Goal: Register for event/course

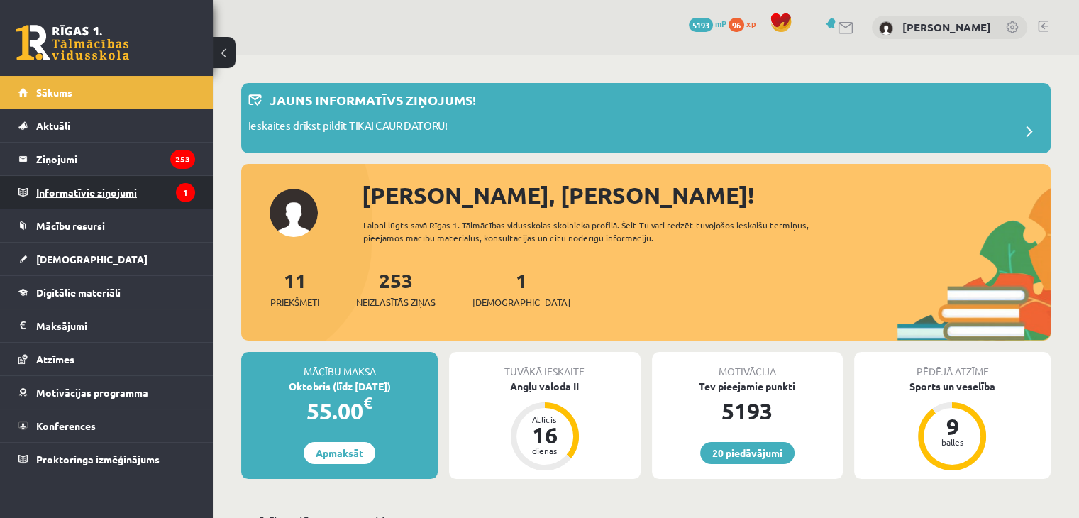
click at [147, 203] on legend "Informatīvie ziņojumi 1" at bounding box center [115, 192] width 159 height 33
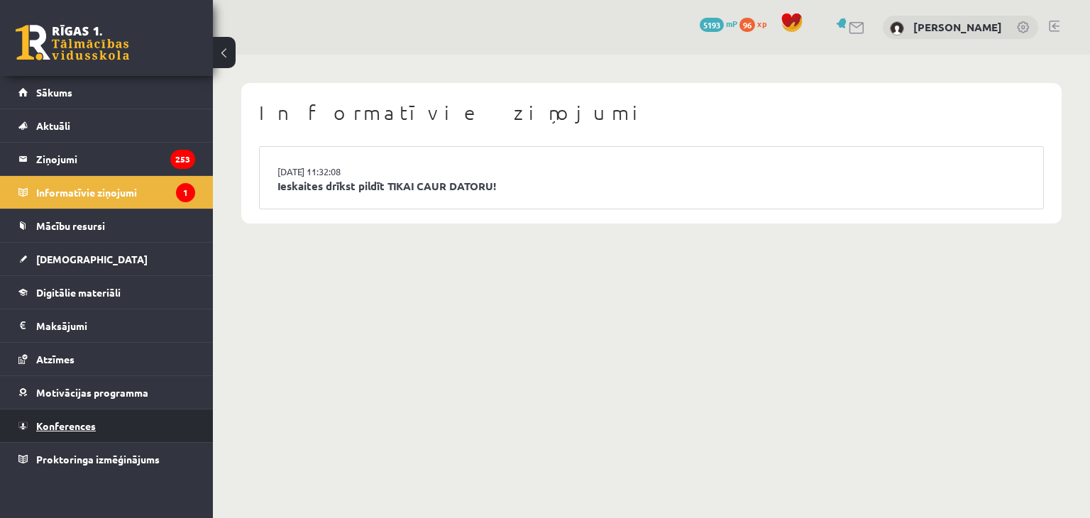
click at [66, 423] on span "Konferences" at bounding box center [66, 425] width 60 height 13
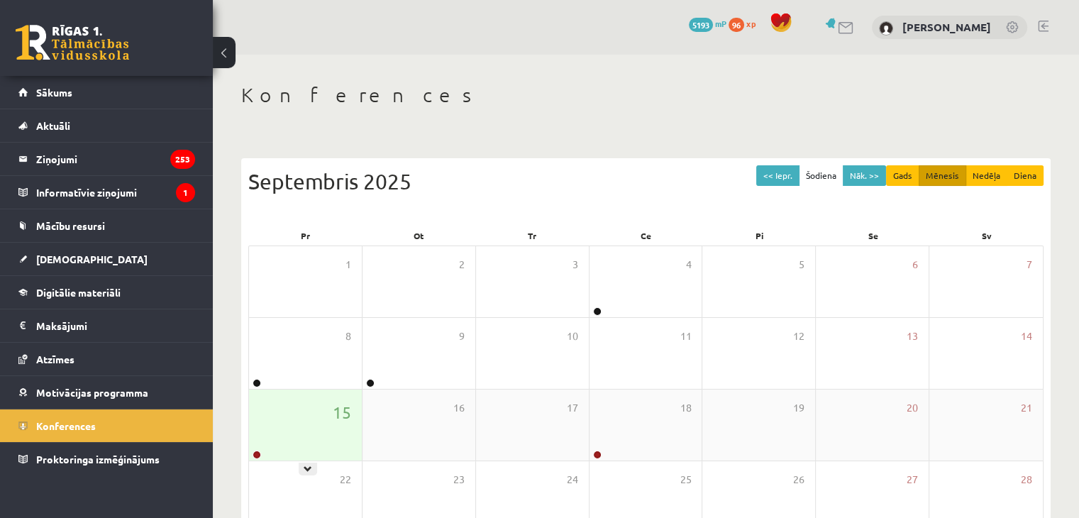
click at [282, 390] on div "15" at bounding box center [305, 425] width 113 height 71
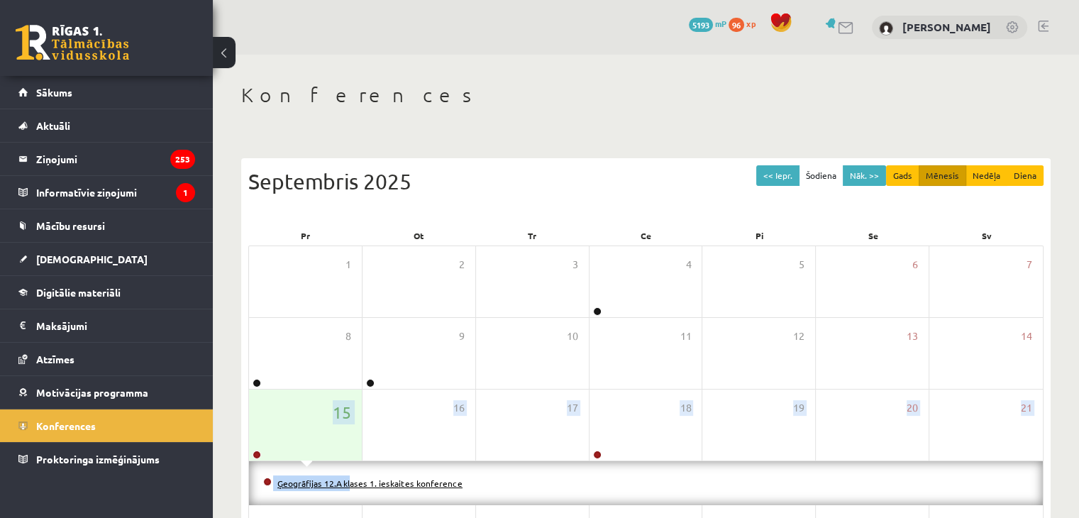
drag, startPoint x: 282, startPoint y: 390, endPoint x: 324, endPoint y: 477, distance: 96.5
click at [324, 477] on div "1 2 3 4 5 6 7 8 9 10 11 12 13 14 15 16 17 18 19 20 21 Ģeogrāfijas 12.A klases 1…" at bounding box center [645, 447] width 795 height 403
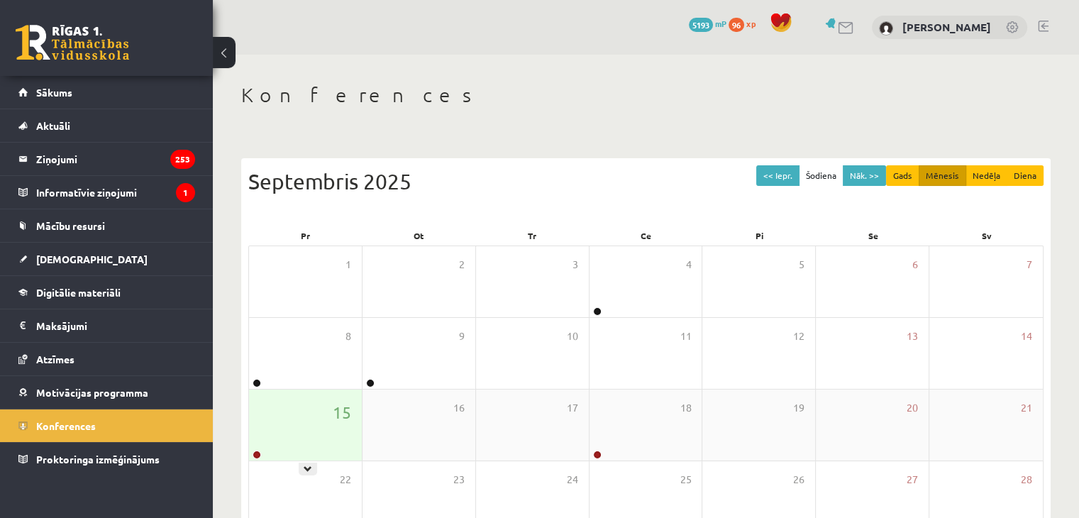
click at [305, 456] on div "15" at bounding box center [305, 425] width 113 height 71
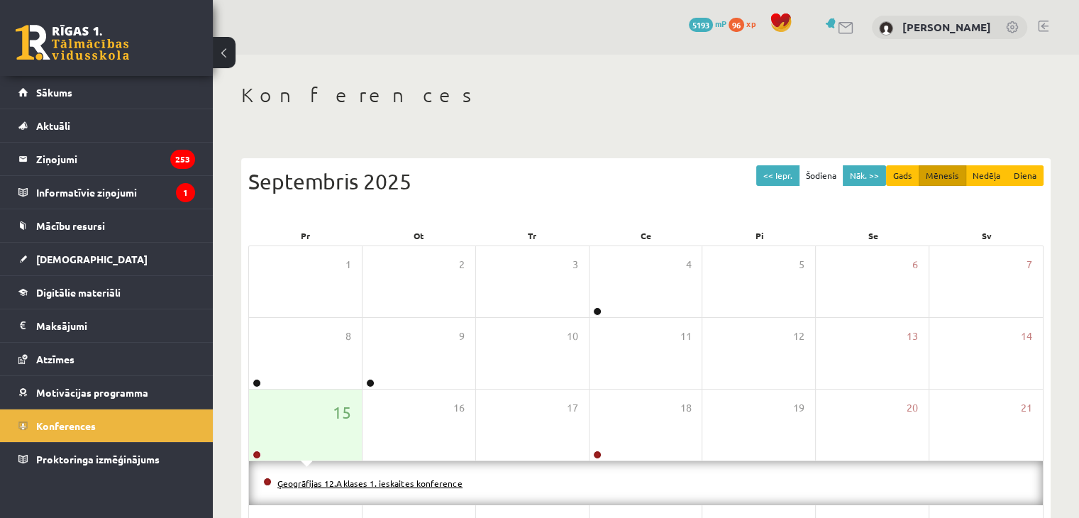
click at [332, 485] on link "Ģeogrāfijas 12.A klases 1. ieskaites konference" at bounding box center [369, 483] width 185 height 11
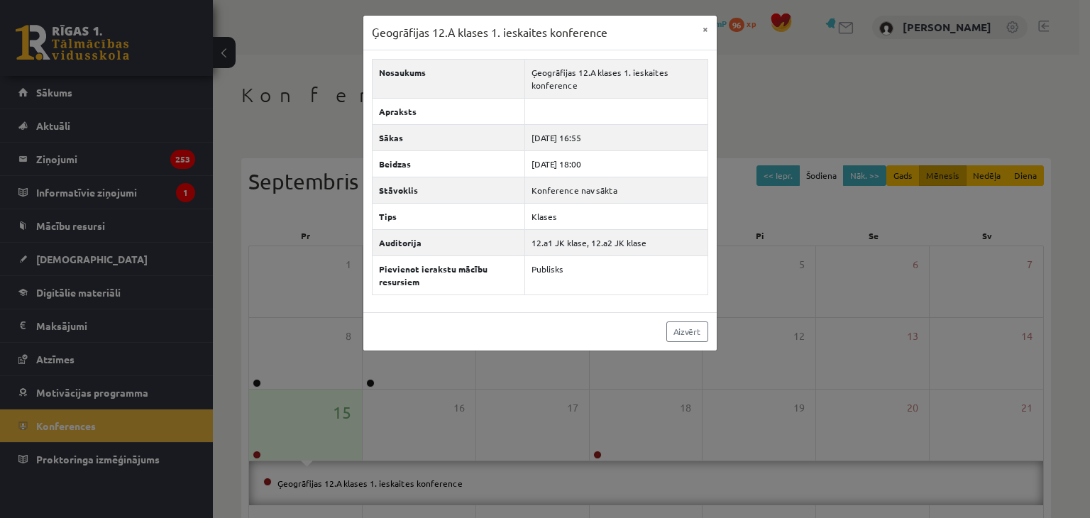
click at [220, 380] on div "Ģeogrāfijas 12.A klases 1. ieskaites konference × Nosaukums Ģeogrāfijas 12.A kl…" at bounding box center [545, 259] width 1090 height 518
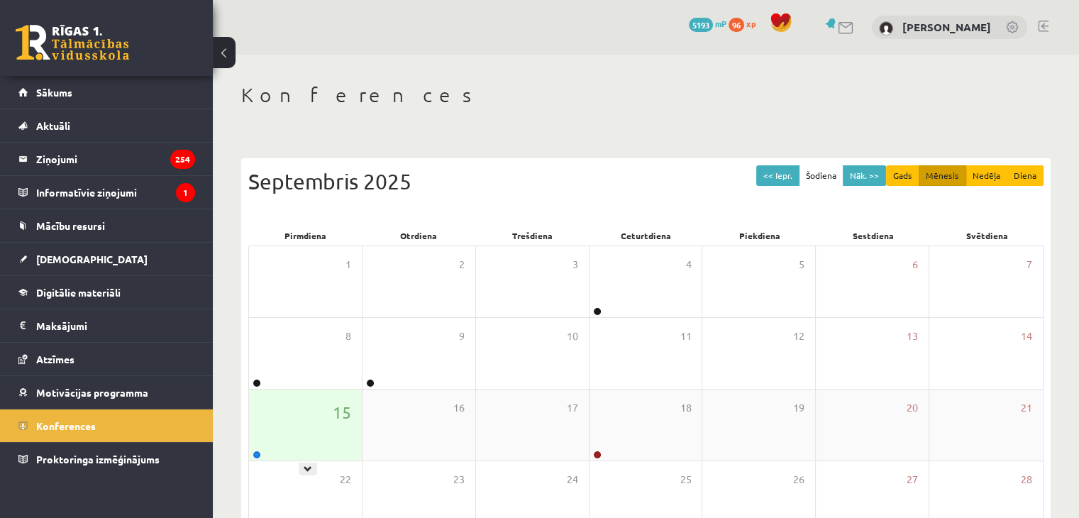
click at [303, 392] on div "15" at bounding box center [305, 425] width 113 height 71
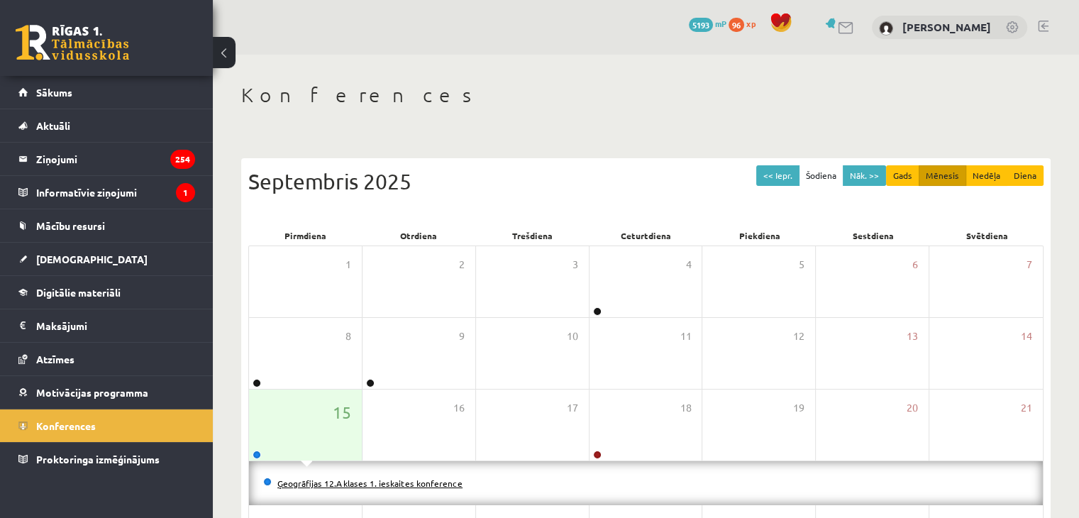
click at [293, 478] on link "Ģeogrāfijas 12.A klases 1. ieskaites konference" at bounding box center [369, 483] width 185 height 11
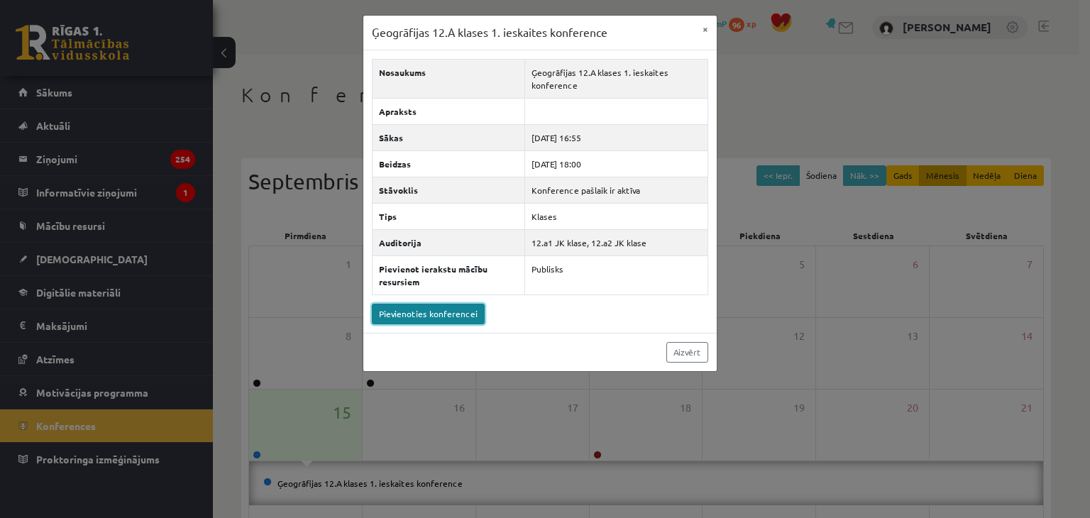
click at [435, 310] on link "Pievienoties konferencei" at bounding box center [428, 314] width 113 height 21
